Goal: Transaction & Acquisition: Purchase product/service

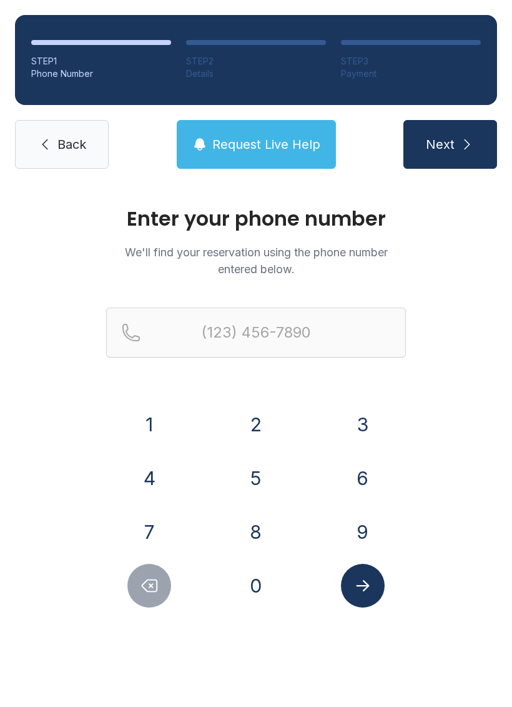
click at [264, 427] on button "2" at bounding box center [256, 424] width 44 height 44
click at [146, 494] on button "4" at bounding box center [149, 478] width 44 height 44
click at [267, 580] on button "0" at bounding box center [256, 586] width 44 height 44
click at [259, 527] on button "8" at bounding box center [256, 532] width 44 height 44
click at [380, 404] on div "3" at bounding box center [362, 424] width 87 height 44
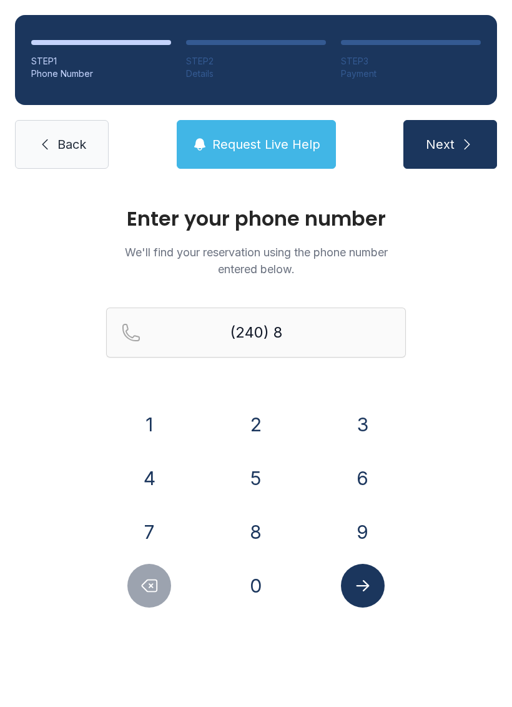
click at [261, 581] on button "0" at bounding box center [256, 586] width 44 height 44
click at [366, 518] on button "9" at bounding box center [363, 532] width 44 height 44
click at [253, 532] on button "8" at bounding box center [256, 532] width 44 height 44
click at [382, 520] on button "9" at bounding box center [363, 532] width 44 height 44
click at [267, 425] on button "2" at bounding box center [256, 424] width 44 height 44
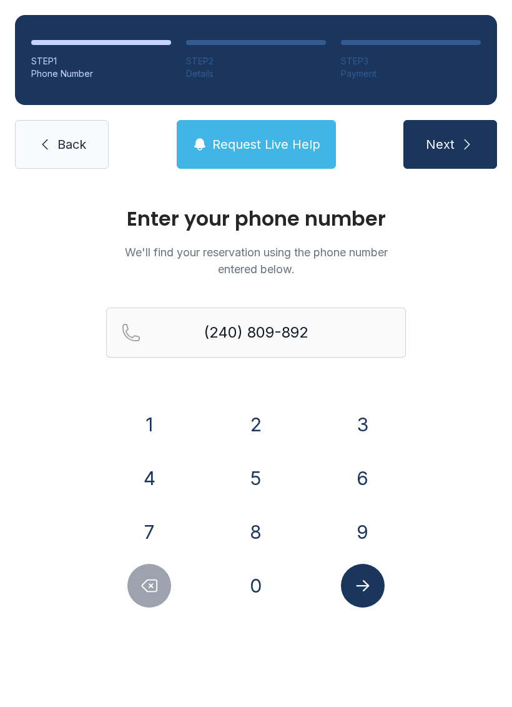
click at [152, 587] on icon "Delete number" at bounding box center [149, 585] width 19 height 19
click at [155, 574] on button "Delete number" at bounding box center [149, 586] width 44 height 44
click at [155, 573] on button "Delete number" at bounding box center [149, 586] width 44 height 44
click at [159, 585] on icon "Delete number" at bounding box center [149, 585] width 19 height 19
click at [158, 585] on icon "Delete number" at bounding box center [149, 585] width 19 height 19
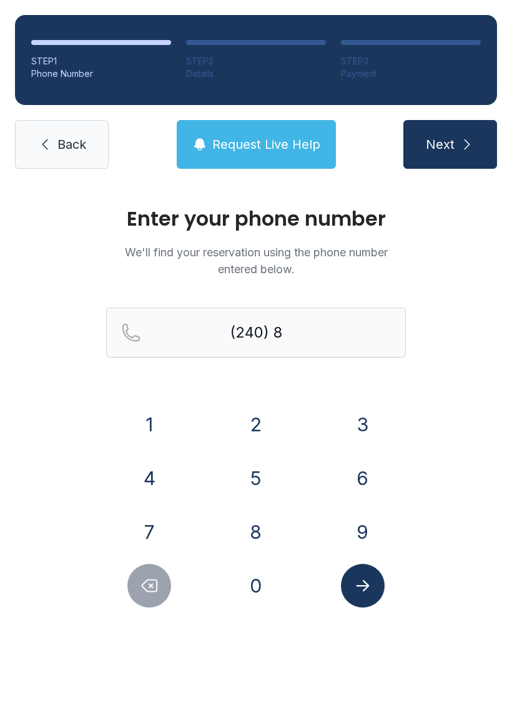
click at [270, 568] on button "0" at bounding box center [256, 586] width 44 height 44
click at [366, 417] on button "3" at bounding box center [363, 424] width 44 height 44
click at [365, 527] on button "9" at bounding box center [363, 532] width 44 height 44
click at [269, 529] on button "8" at bounding box center [256, 532] width 44 height 44
click at [368, 527] on button "9" at bounding box center [363, 532] width 44 height 44
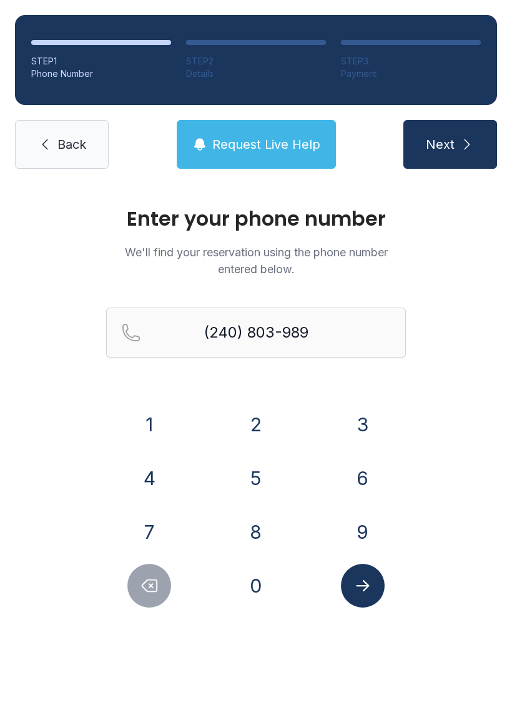
click at [257, 419] on button "2" at bounding box center [256, 424] width 44 height 44
click at [372, 584] on icon "Submit lookup form" at bounding box center [363, 585] width 19 height 19
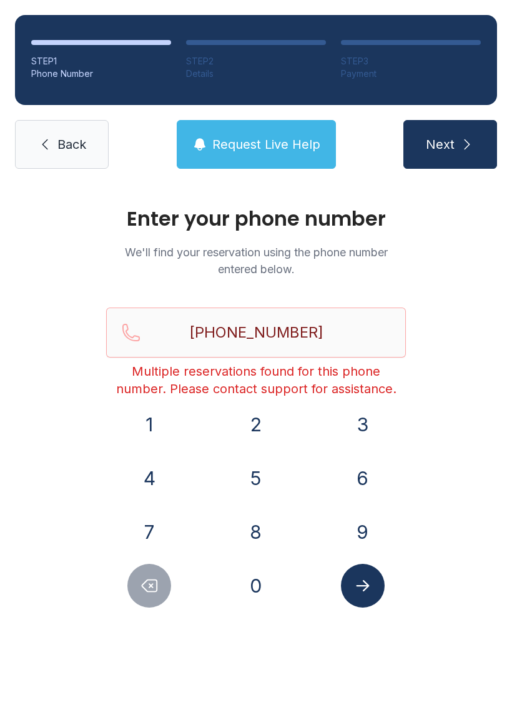
click at [371, 595] on button "Submit lookup form" at bounding box center [363, 586] width 44 height 44
click at [457, 137] on button "Next" at bounding box center [451, 144] width 94 height 49
click at [157, 582] on icon "Delete number" at bounding box center [149, 586] width 15 height 12
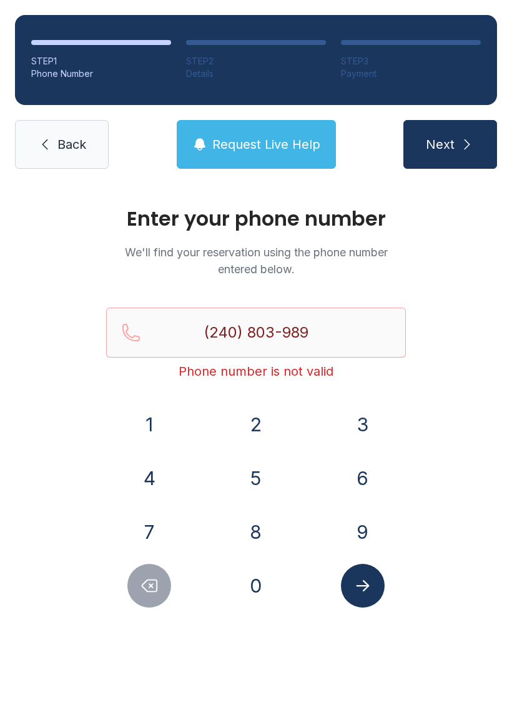
click at [151, 580] on icon "Delete number" at bounding box center [149, 585] width 19 height 19
click at [159, 576] on button "Delete number" at bounding box center [149, 586] width 44 height 44
click at [159, 575] on button "Delete number" at bounding box center [149, 586] width 44 height 44
click at [151, 569] on button "Delete number" at bounding box center [149, 586] width 44 height 44
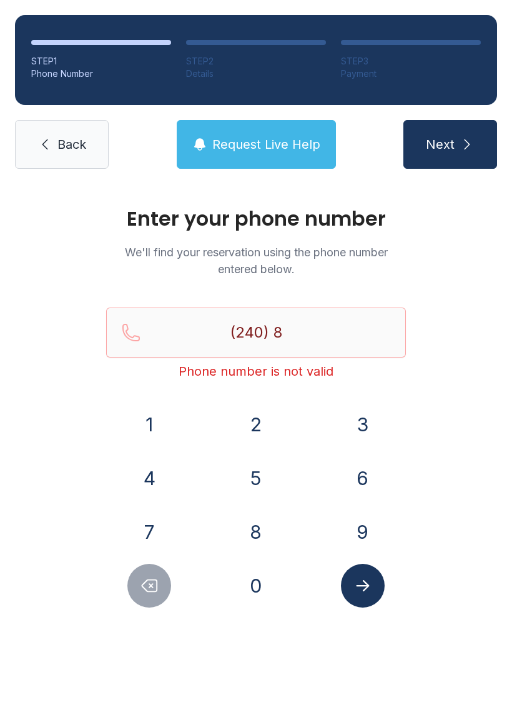
click at [147, 572] on button "Delete number" at bounding box center [149, 586] width 44 height 44
click at [159, 571] on button "Delete number" at bounding box center [149, 586] width 44 height 44
type input "(2"
click at [159, 570] on button "Delete number" at bounding box center [149, 586] width 44 height 44
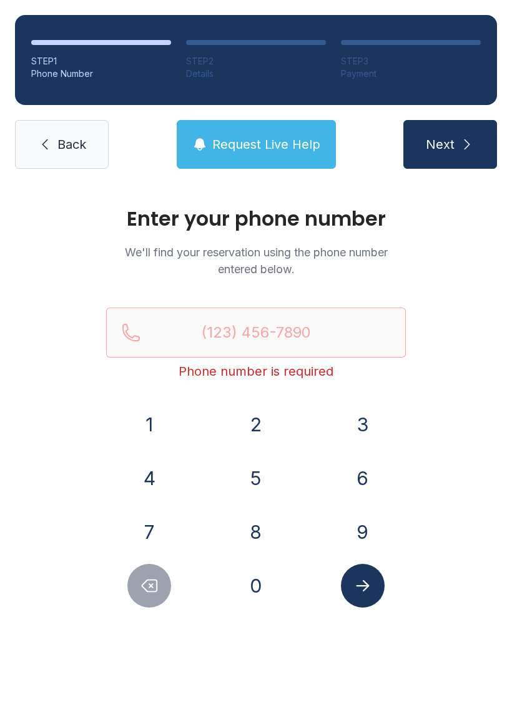
click at [157, 580] on icon "Delete number" at bounding box center [149, 586] width 15 height 12
click at [157, 579] on icon "Delete number" at bounding box center [149, 585] width 19 height 19
click at [162, 580] on button "Delete number" at bounding box center [149, 586] width 44 height 44
click at [266, 324] on input "Reservation phone number" at bounding box center [256, 332] width 300 height 50
click at [257, 419] on button "2" at bounding box center [256, 424] width 44 height 44
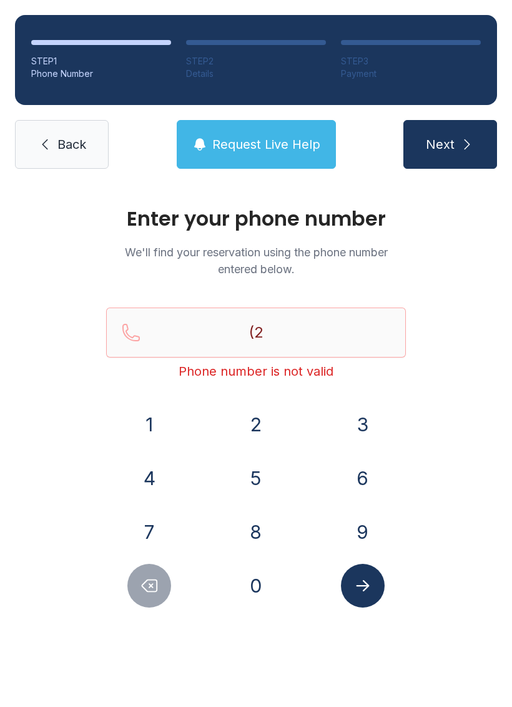
click at [150, 478] on button "4" at bounding box center [149, 478] width 44 height 44
click at [259, 530] on button "8" at bounding box center [256, 532] width 44 height 44
click at [154, 582] on icon "Delete number" at bounding box center [149, 585] width 19 height 19
click at [267, 589] on button "0" at bounding box center [256, 586] width 44 height 44
click at [260, 522] on button "8" at bounding box center [256, 532] width 44 height 44
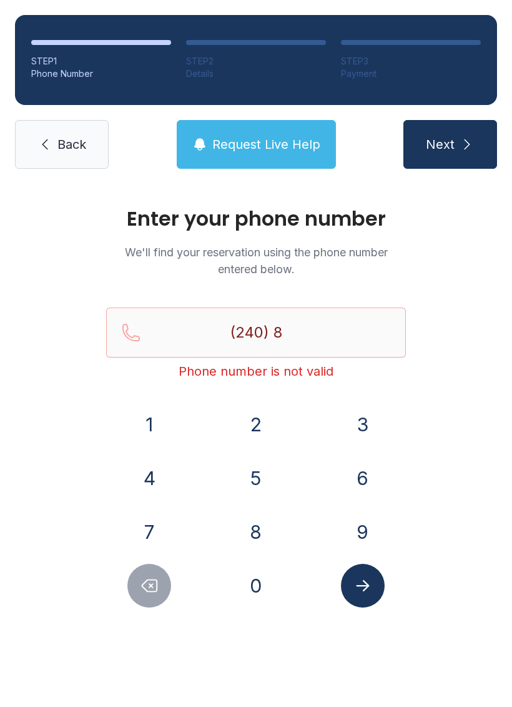
click at [352, 422] on button "3" at bounding box center [363, 424] width 44 height 44
click at [257, 582] on button "0" at bounding box center [256, 586] width 44 height 44
click at [154, 579] on icon "Delete number" at bounding box center [149, 585] width 19 height 19
click at [154, 578] on icon "Delete number" at bounding box center [149, 585] width 19 height 19
click at [259, 579] on button "0" at bounding box center [256, 586] width 44 height 44
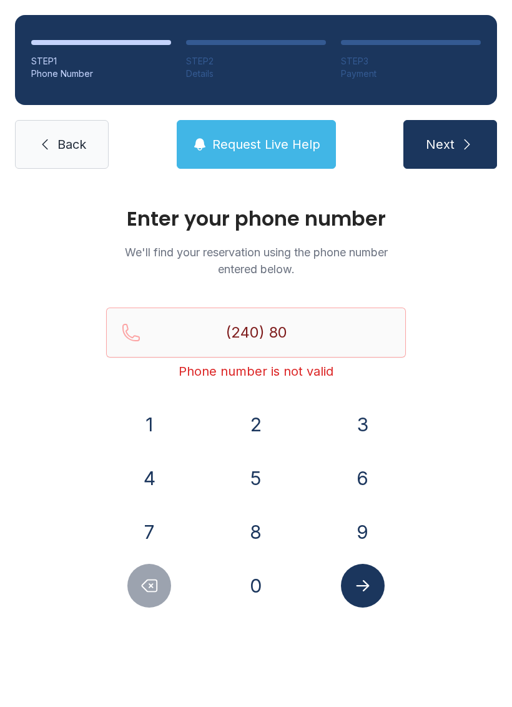
click at [357, 416] on button "3" at bounding box center [363, 424] width 44 height 44
click at [359, 524] on button "9" at bounding box center [363, 532] width 44 height 44
click at [267, 519] on button "8" at bounding box center [256, 532] width 44 height 44
click at [371, 520] on button "9" at bounding box center [363, 532] width 44 height 44
click at [258, 427] on button "2" at bounding box center [256, 424] width 44 height 44
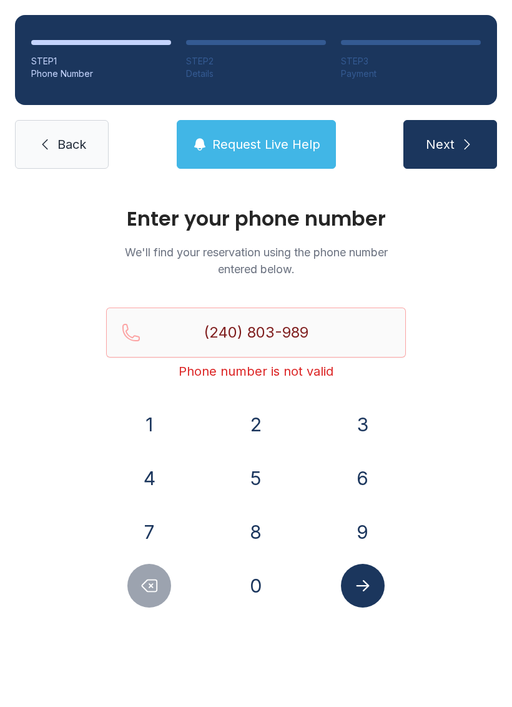
type input "[PHONE_NUMBER]"
click at [376, 589] on button "Submit lookup form" at bounding box center [363, 586] width 44 height 44
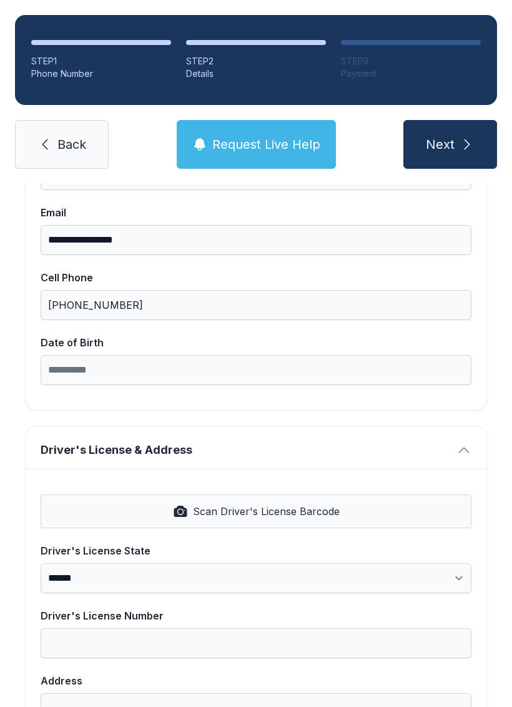
scroll to position [251, 0]
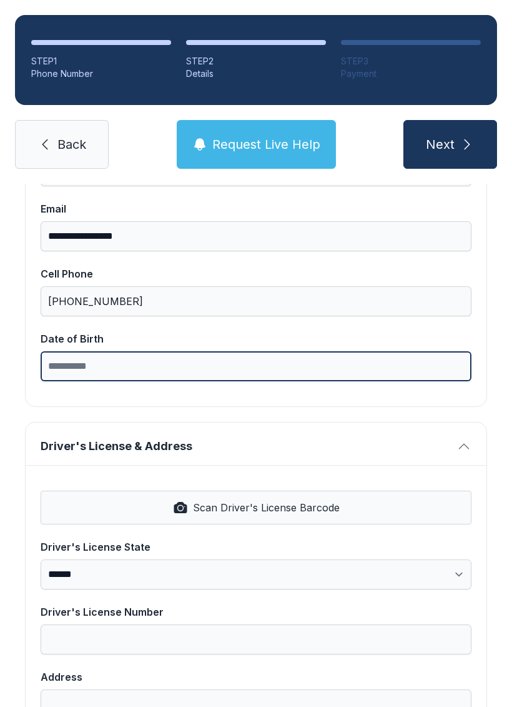
click at [182, 361] on input "Date of Birth" at bounding box center [256, 366] width 431 height 30
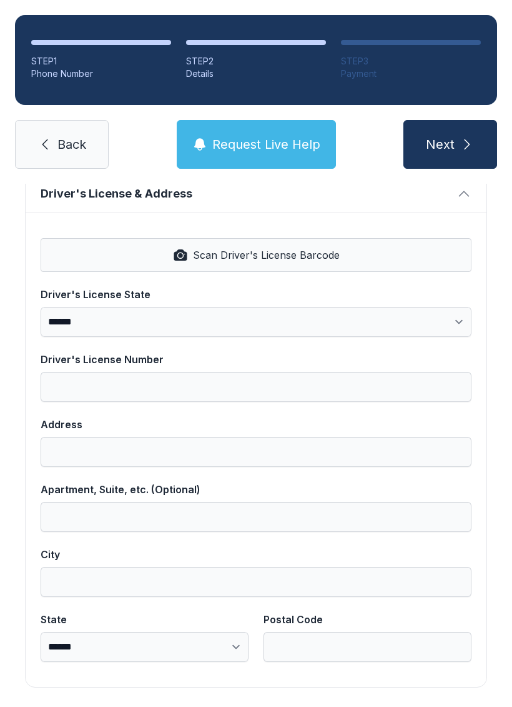
scroll to position [504, 0]
type input "**********"
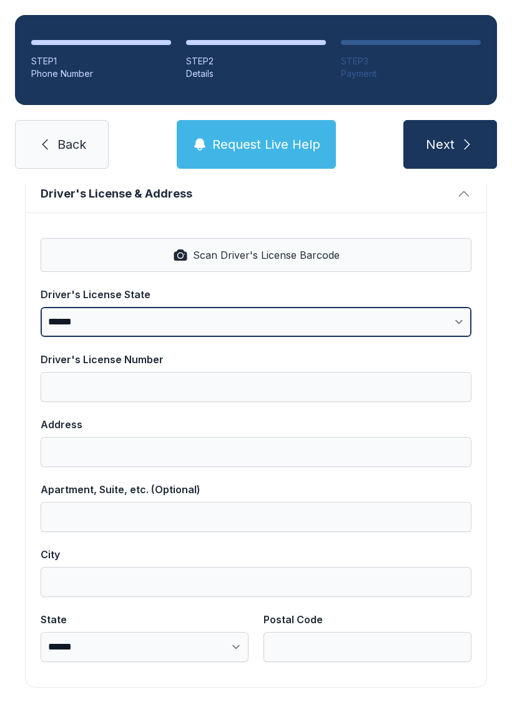
click at [470, 319] on select "**********" at bounding box center [256, 322] width 431 height 30
select select "**"
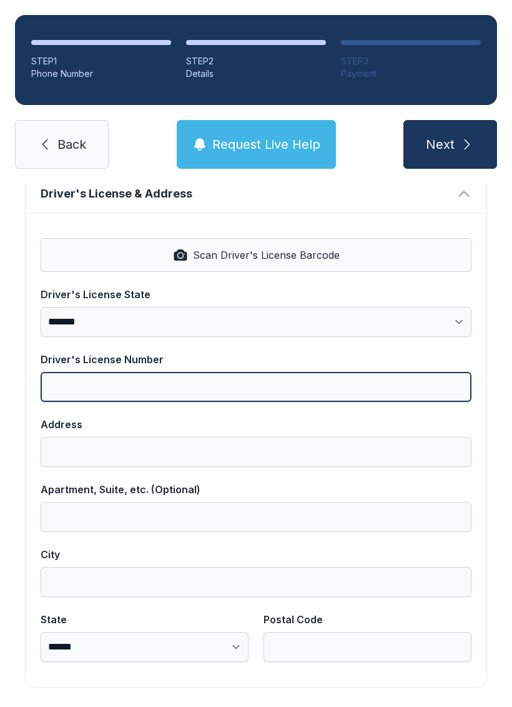
click at [267, 387] on input "Driver's License Number" at bounding box center [256, 387] width 431 height 30
type input "*********"
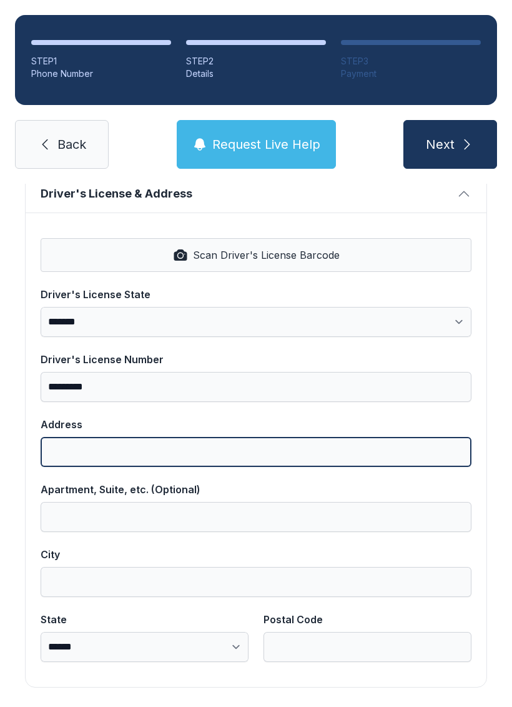
click at [199, 444] on input "Address" at bounding box center [256, 452] width 431 height 30
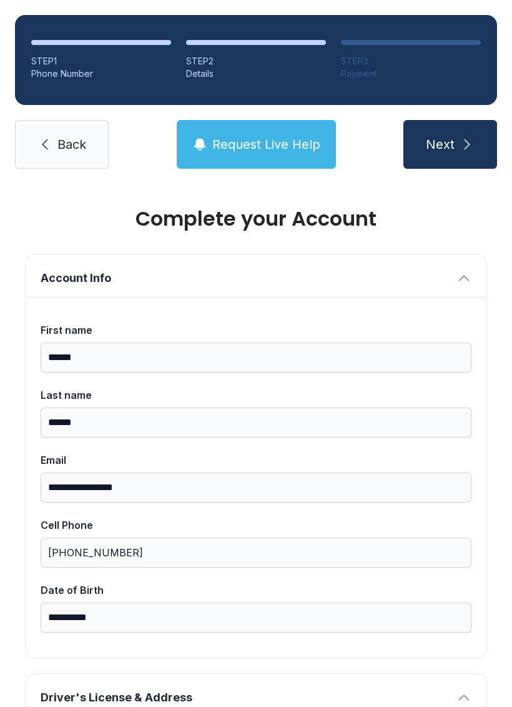
scroll to position [-2, 0]
type input "**********"
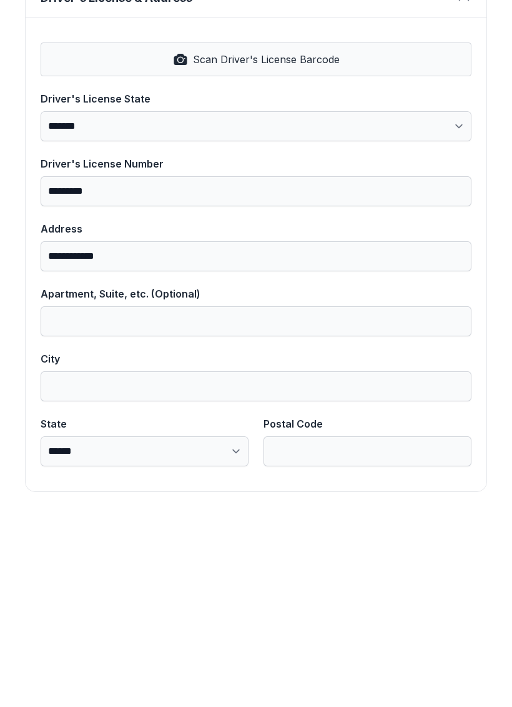
scroll to position [504, 0]
click at [164, 547] on div "City" at bounding box center [256, 554] width 431 height 15
click at [164, 567] on input "City" at bounding box center [256, 582] width 431 height 30
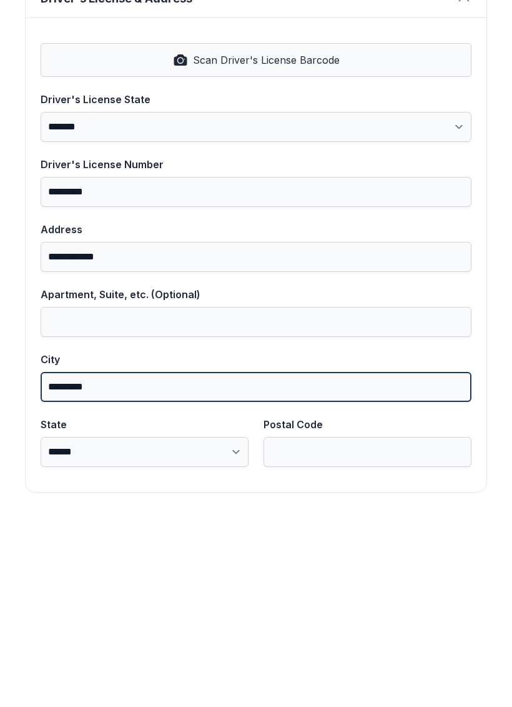
type input "*********"
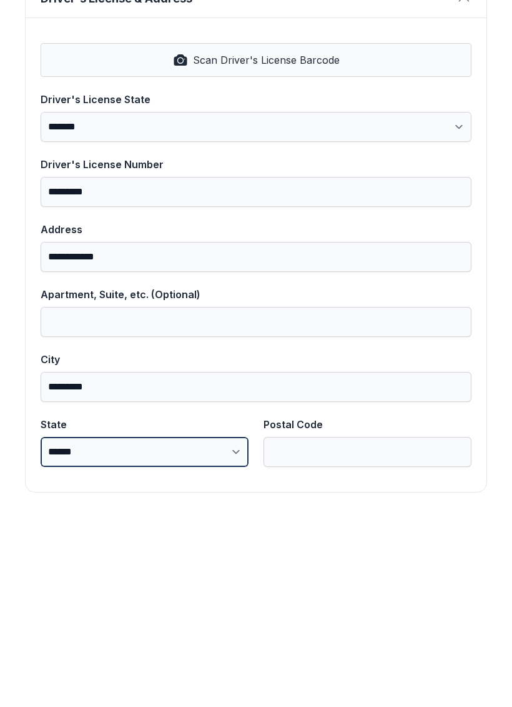
click at [241, 632] on select "**********" at bounding box center [145, 647] width 208 height 30
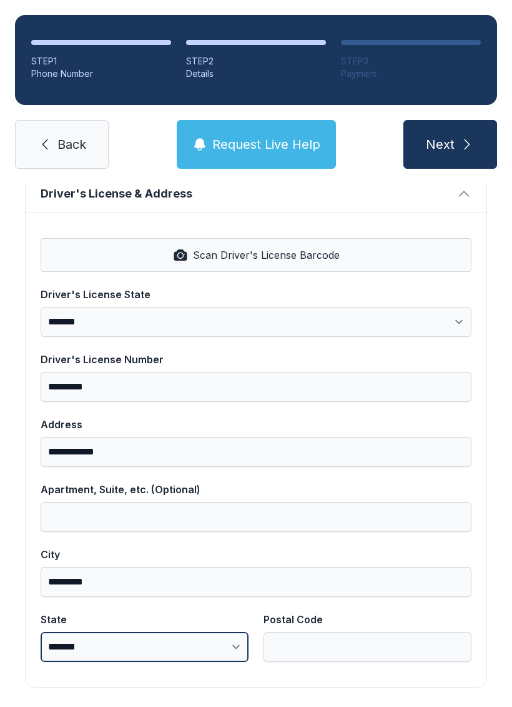
click at [236, 632] on select "**********" at bounding box center [145, 647] width 208 height 30
select select "**"
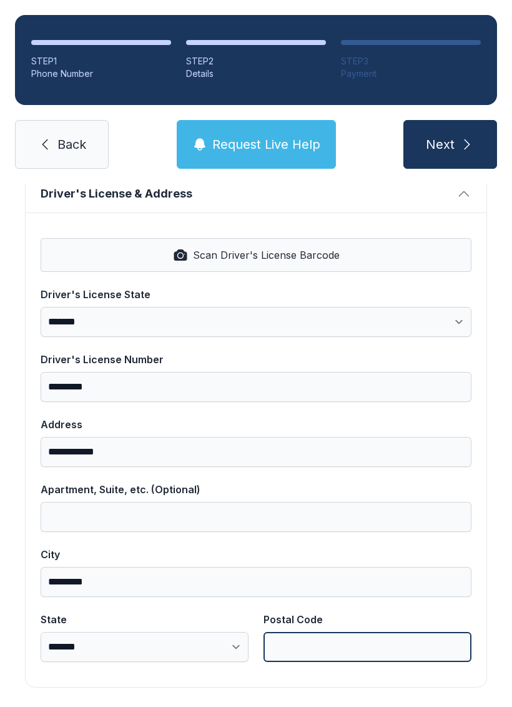
click at [345, 632] on input "Postal Code" at bounding box center [368, 647] width 208 height 30
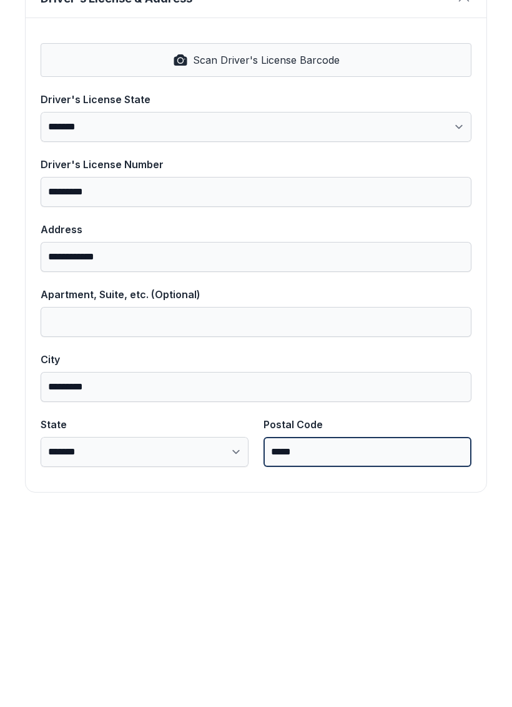
type input "*****"
click at [450, 120] on button "Next" at bounding box center [451, 144] width 94 height 49
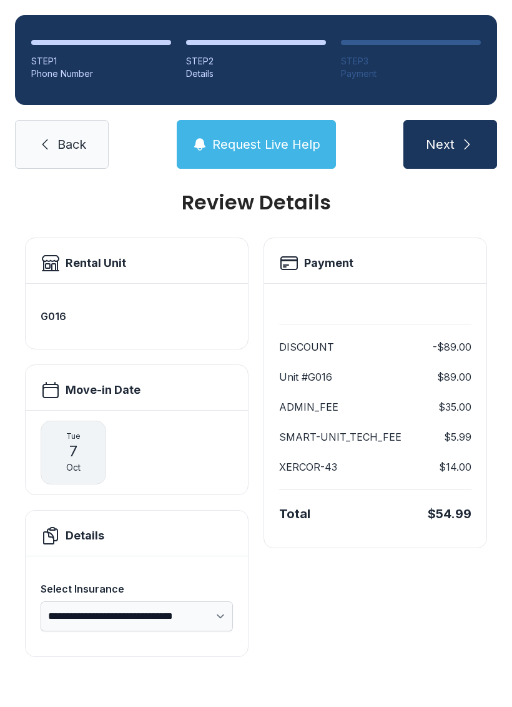
scroll to position [0, 0]
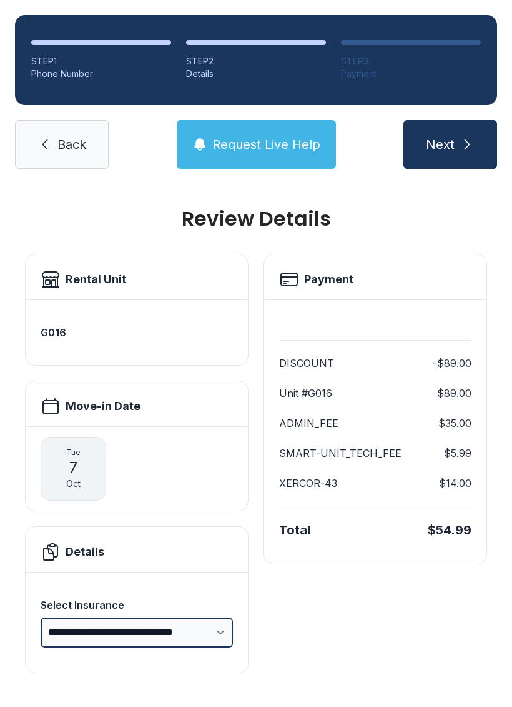
click at [219, 617] on select "**********" at bounding box center [137, 632] width 192 height 30
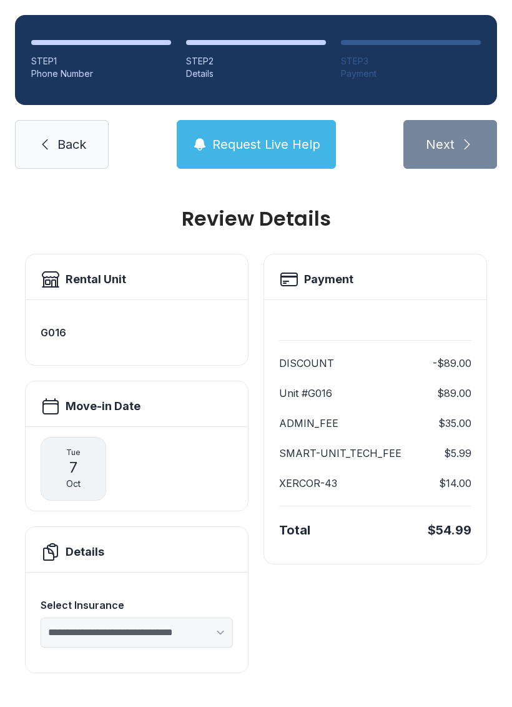
click at [96, 437] on div "[DATE]" at bounding box center [74, 469] width 66 height 64
click at [186, 597] on div "Select Insurance" at bounding box center [137, 604] width 192 height 15
select select "****"
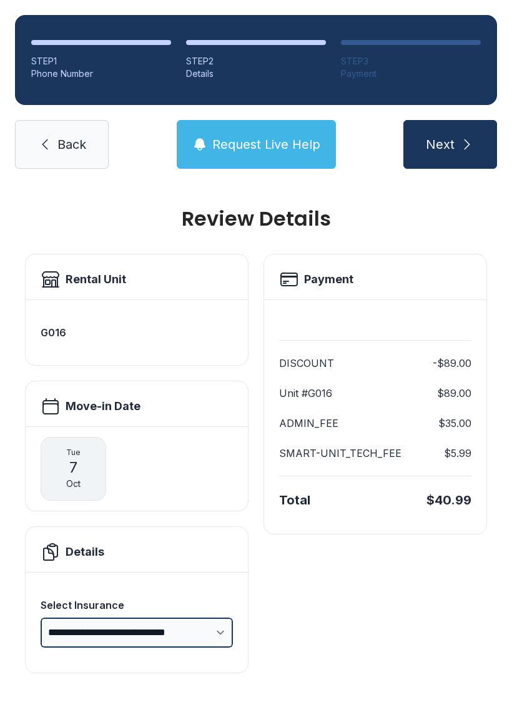
click at [217, 617] on select "**********" at bounding box center [137, 632] width 192 height 30
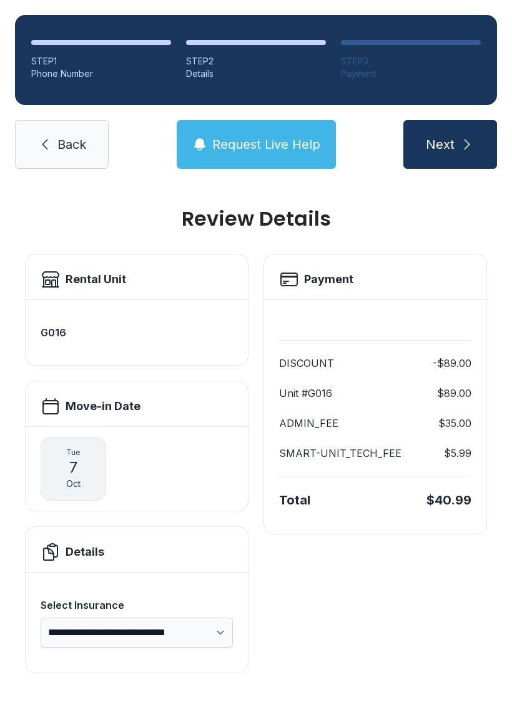
click at [78, 437] on div "[DATE]" at bounding box center [74, 469] width 66 height 64
click at [87, 459] on div "[DATE]" at bounding box center [74, 469] width 66 height 64
click at [76, 457] on span "7" at bounding box center [73, 467] width 8 height 20
click at [125, 542] on div "Details" at bounding box center [137, 552] width 192 height 20
click at [479, 120] on button "Next" at bounding box center [451, 144] width 94 height 49
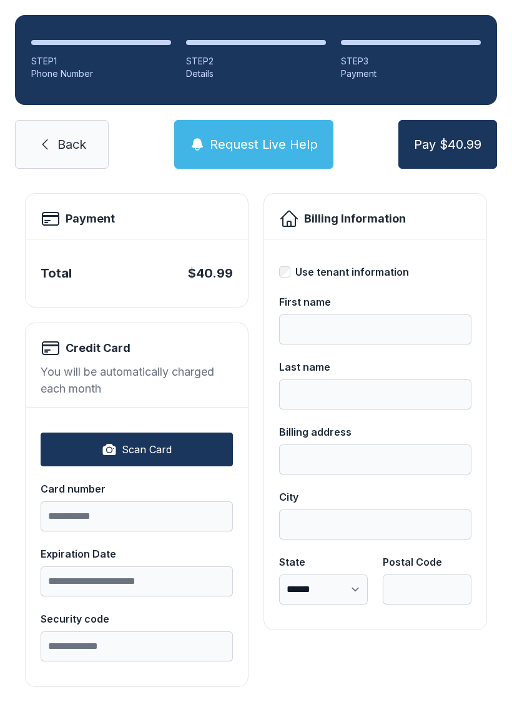
scroll to position [60, 0]
click at [291, 267] on div "Use tenant information" at bounding box center [375, 272] width 192 height 15
type input "******"
type input "**********"
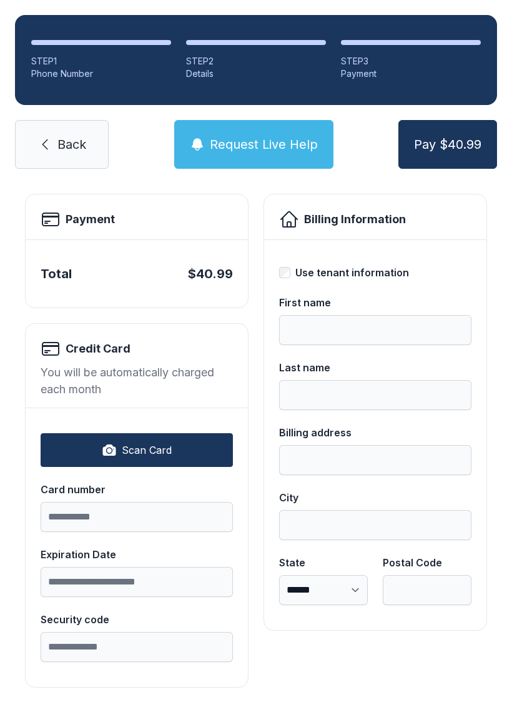
type input "*********"
select select "**"
type input "*****"
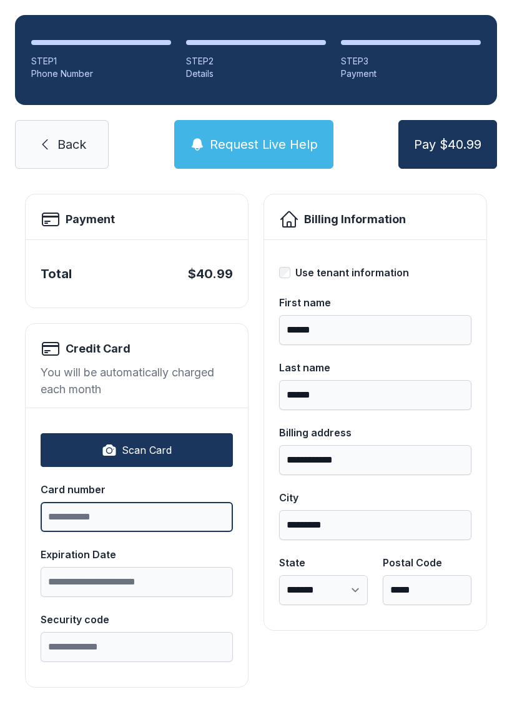
click at [179, 513] on input "Card number" at bounding box center [137, 517] width 192 height 30
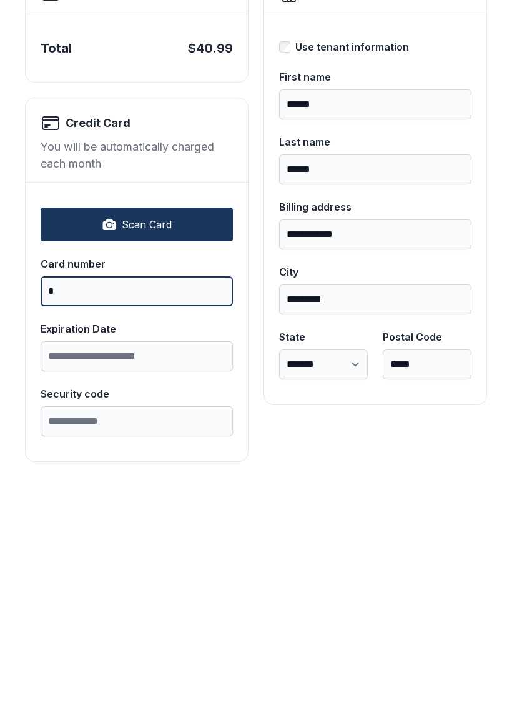
scroll to position [31, 0]
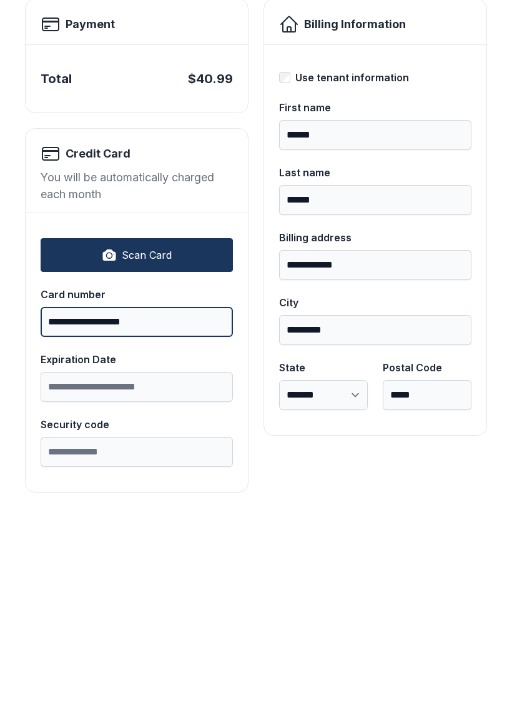
type input "**********"
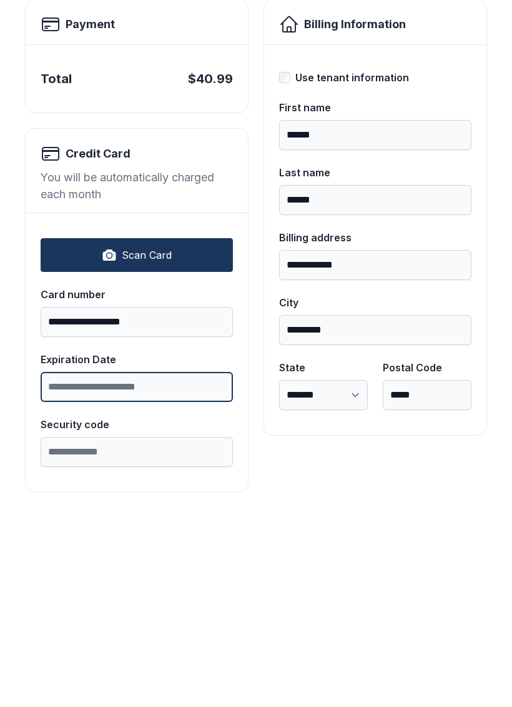
click at [166, 567] on input "Expiration Date" at bounding box center [137, 582] width 192 height 30
type input "*****"
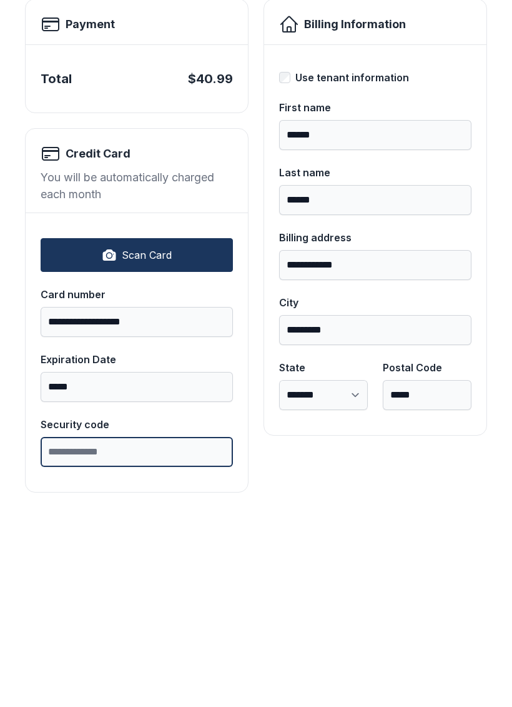
click at [171, 632] on input "Security code" at bounding box center [137, 647] width 192 height 30
type input "***"
click at [447, 120] on button "Pay $40.99" at bounding box center [448, 144] width 99 height 49
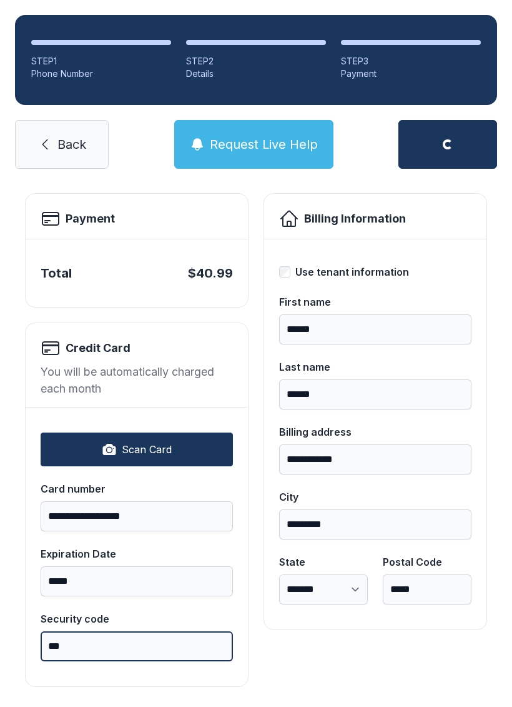
scroll to position [60, 0]
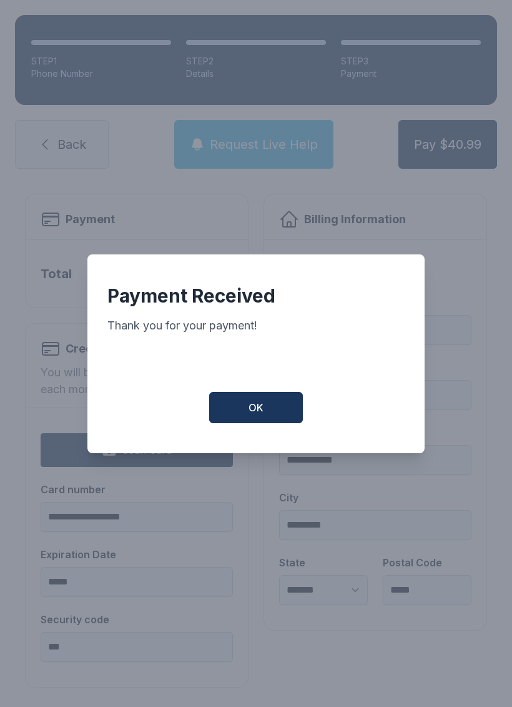
click at [277, 407] on button "OK" at bounding box center [256, 407] width 94 height 31
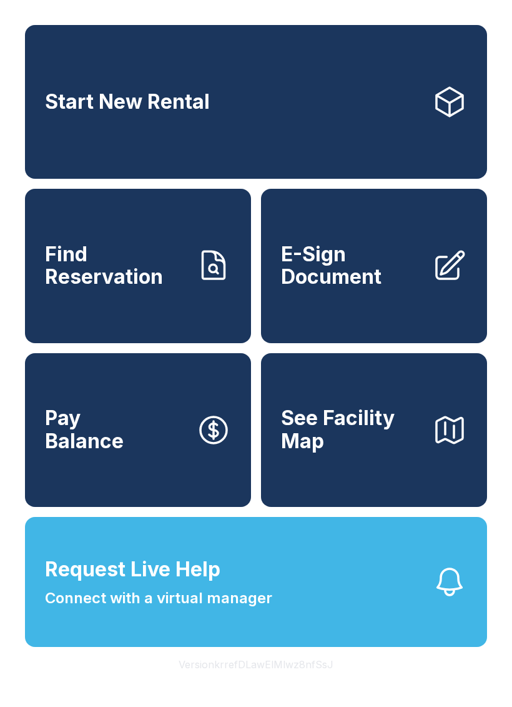
click at [455, 279] on icon at bounding box center [450, 265] width 27 height 27
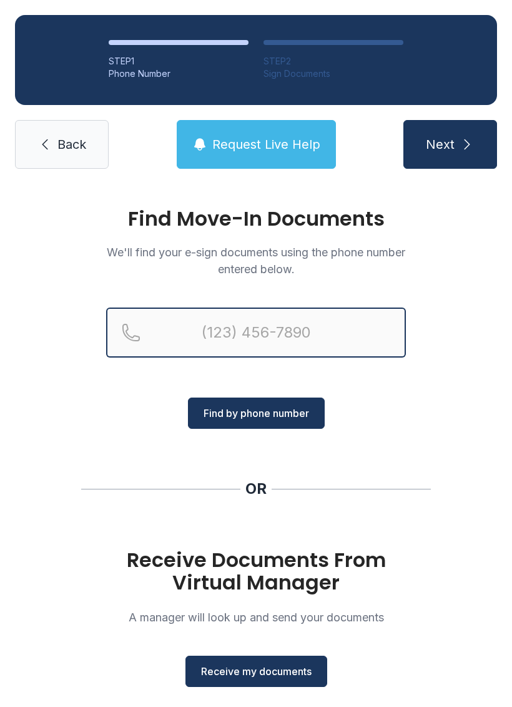
click at [340, 332] on input "Reservation phone number" at bounding box center [256, 332] width 300 height 50
type input "[PHONE_NUMBER]"
click at [450, 144] on button "Next" at bounding box center [451, 144] width 94 height 49
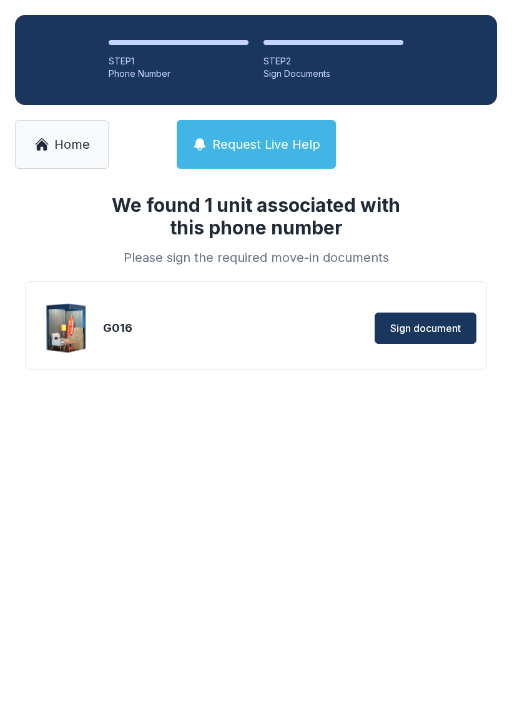
click at [447, 321] on span "Sign document" at bounding box center [426, 328] width 71 height 15
click at [461, 316] on button "Sign document" at bounding box center [426, 327] width 102 height 31
click at [71, 134] on link "Home" at bounding box center [62, 144] width 94 height 49
